Goal: Information Seeking & Learning: Learn about a topic

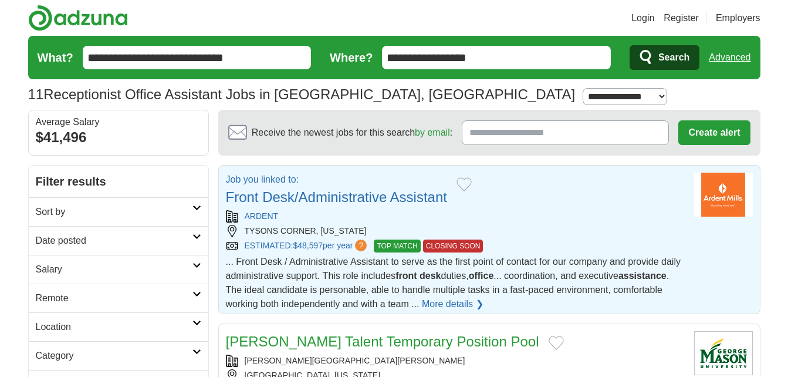
click at [362, 195] on link "Front Desk/Administrative Assistant" at bounding box center [336, 197] width 221 height 16
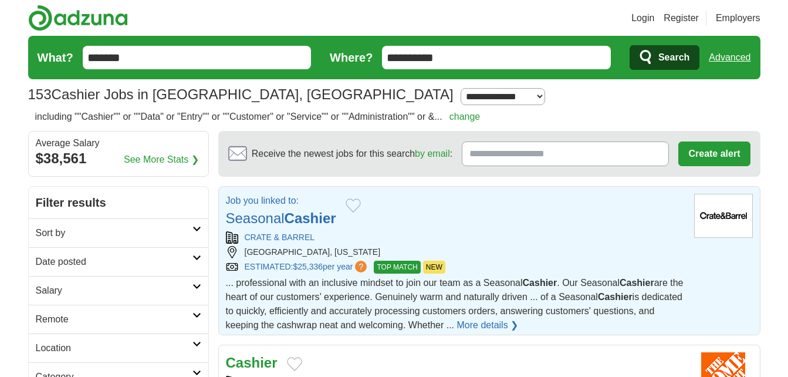
click at [288, 214] on strong "Cashier" at bounding box center [310, 218] width 52 height 16
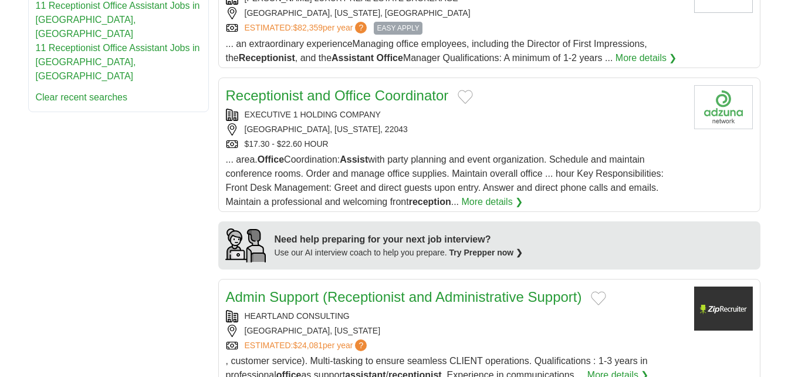
scroll to position [766, 0]
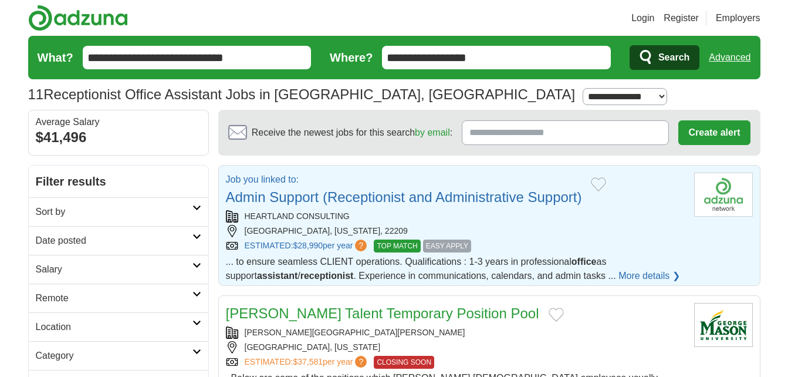
click at [307, 193] on link "Admin Support (Receptionist and Administrative Support)" at bounding box center [404, 197] width 356 height 16
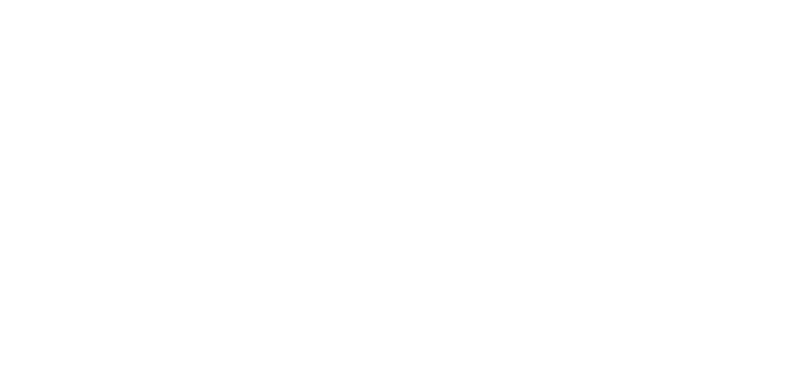
scroll to position [1593, 0]
